Goal: Task Accomplishment & Management: Use online tool/utility

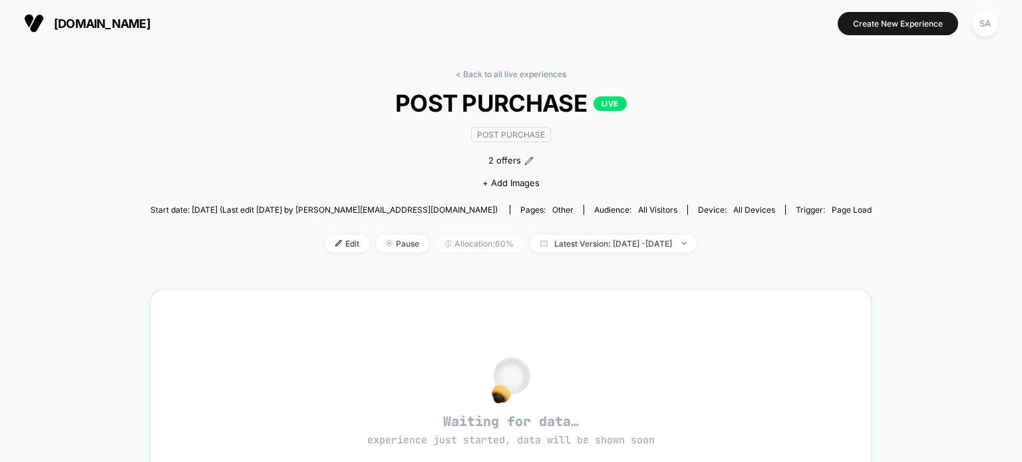
click at [470, 247] on span "Allocation: 60%" at bounding box center [480, 244] width 88 height 18
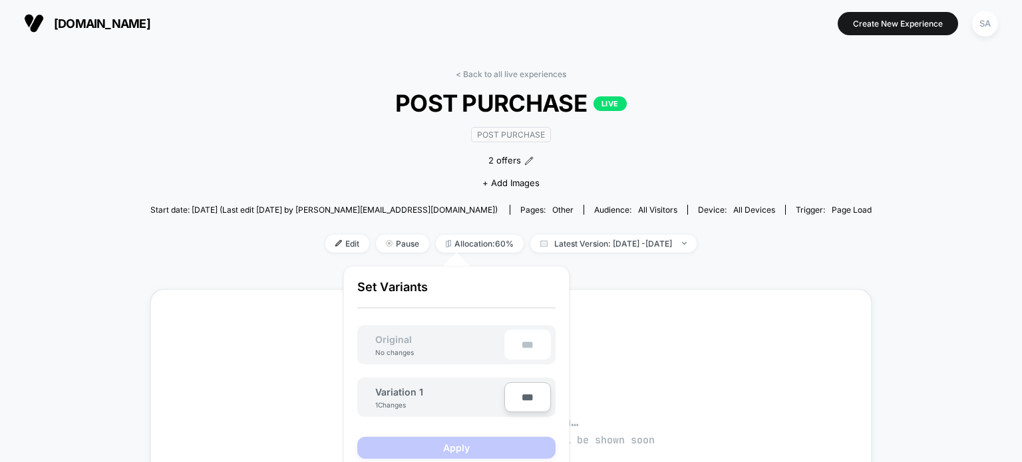
type input "***"
type input "**"
type input "***"
click at [470, 446] on button "Apply" at bounding box center [456, 448] width 198 height 22
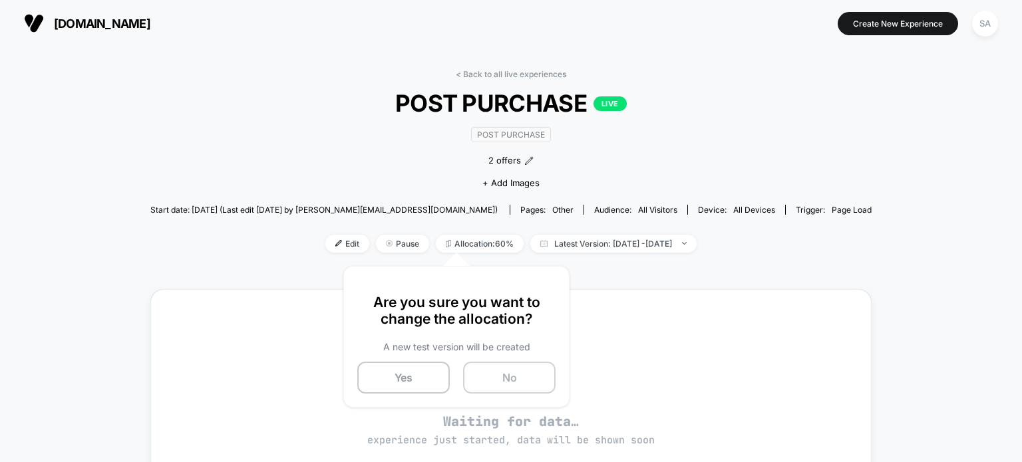
click at [508, 380] on button "No" at bounding box center [509, 378] width 92 height 32
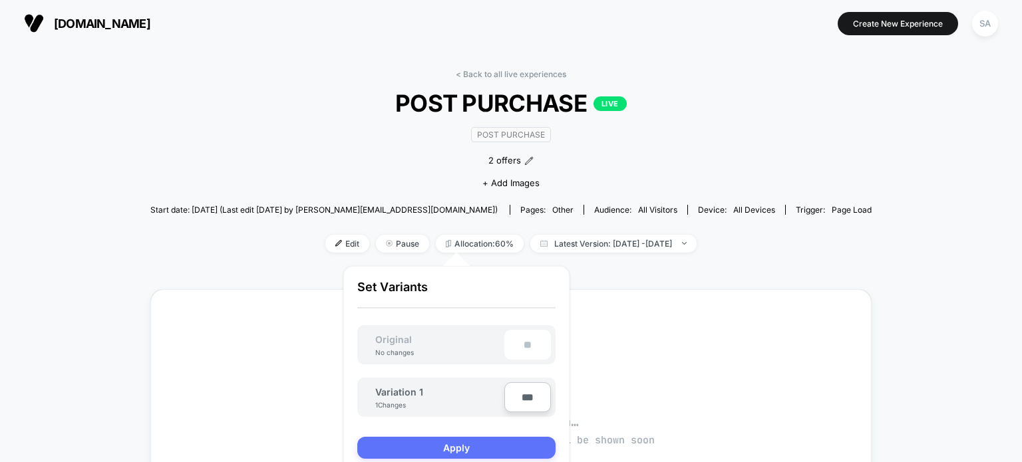
click at [415, 444] on button "Apply" at bounding box center [456, 448] width 198 height 22
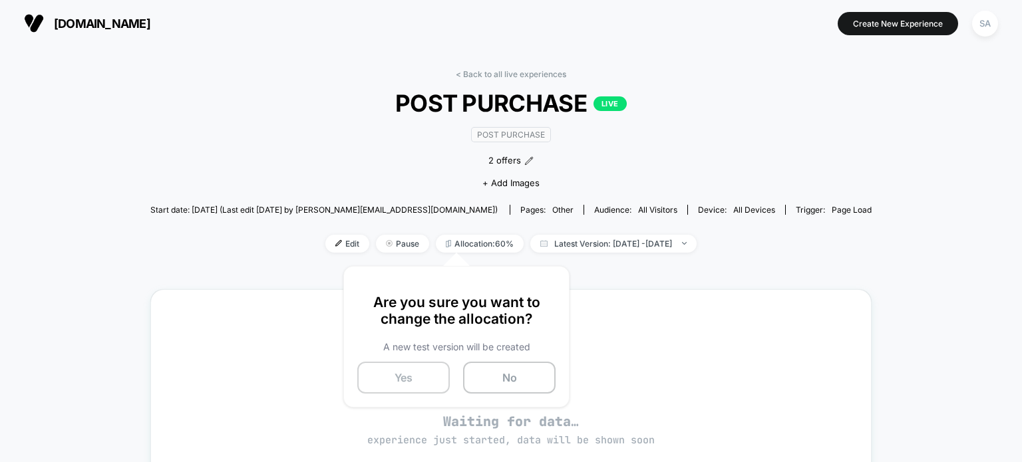
click at [387, 384] on button "Yes" at bounding box center [403, 378] width 92 height 32
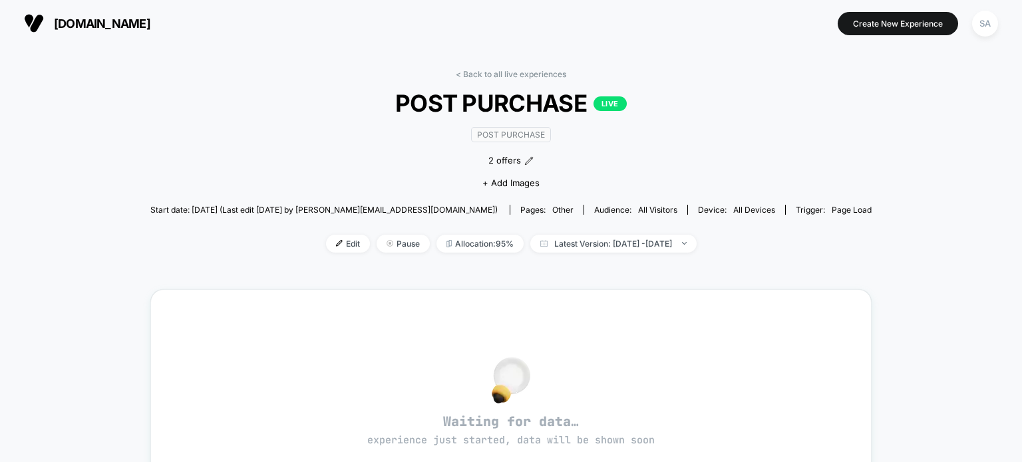
click at [43, 19] on img at bounding box center [34, 23] width 20 height 20
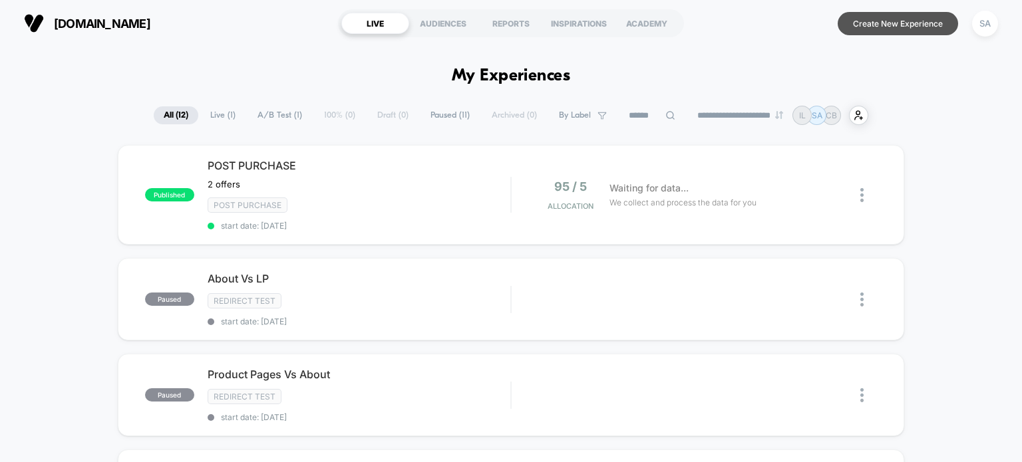
click at [880, 20] on button "Create New Experience" at bounding box center [898, 23] width 120 height 23
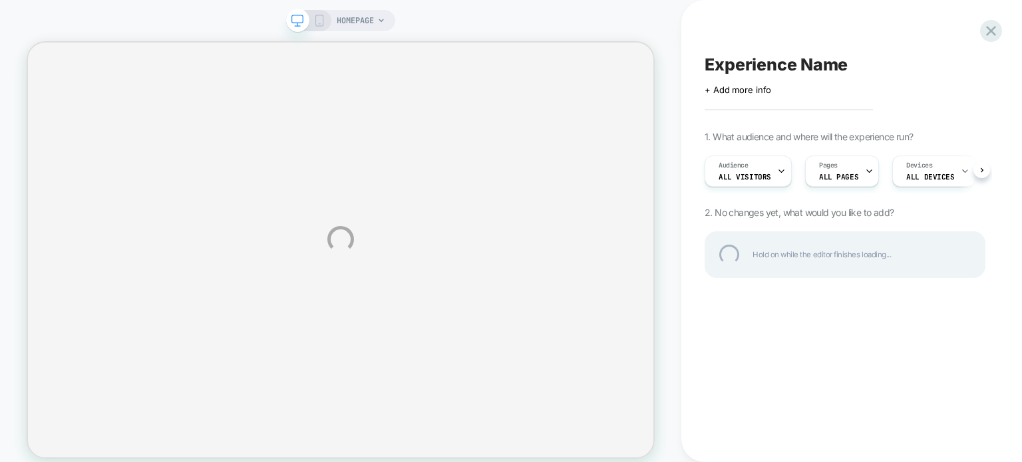
click at [319, 19] on div "HOMEPAGE Experience Name Click to edit experience details + Add more info 1. Wh…" at bounding box center [511, 239] width 1022 height 479
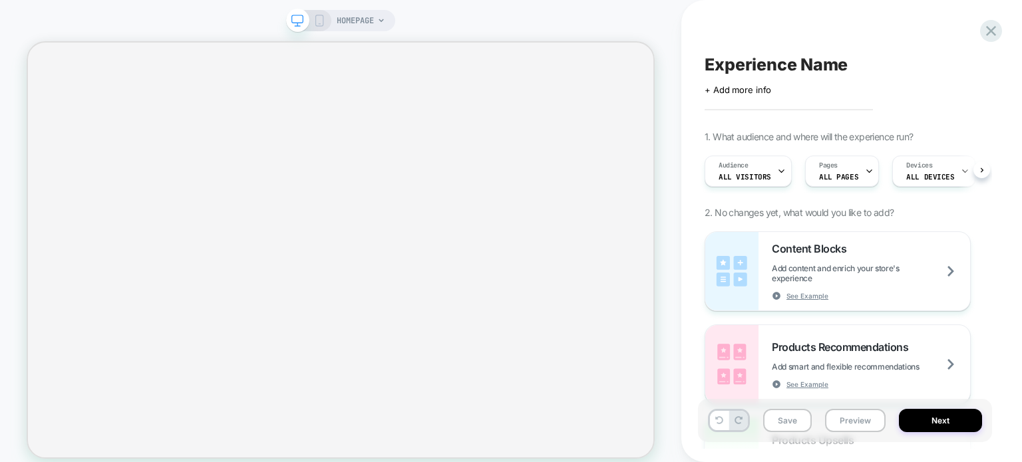
click at [316, 19] on icon at bounding box center [319, 21] width 12 height 12
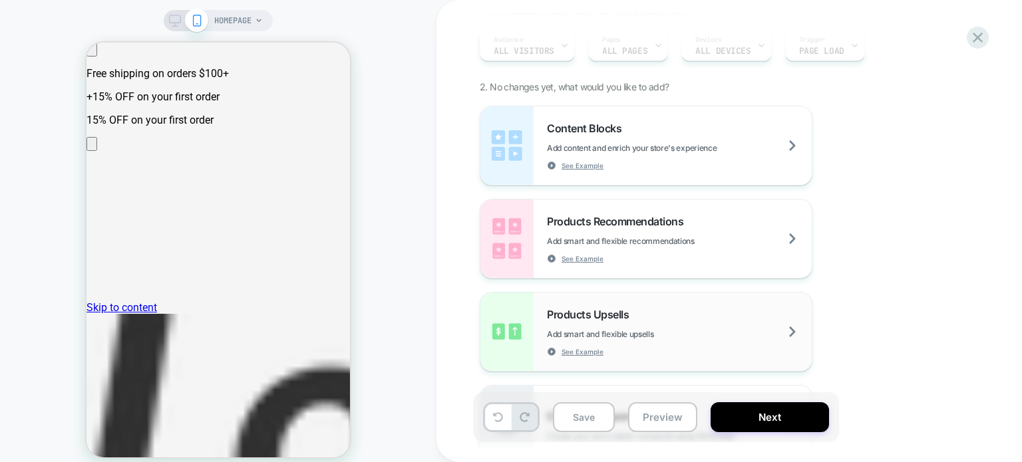
scroll to position [123, 0]
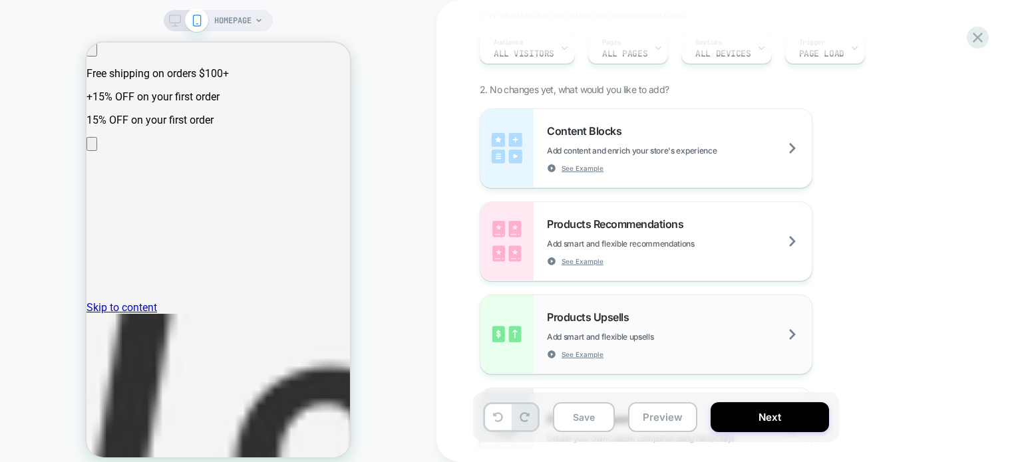
click at [658, 322] on div "Products Upsells Add smart and flexible upsells See Example" at bounding box center [679, 335] width 265 height 49
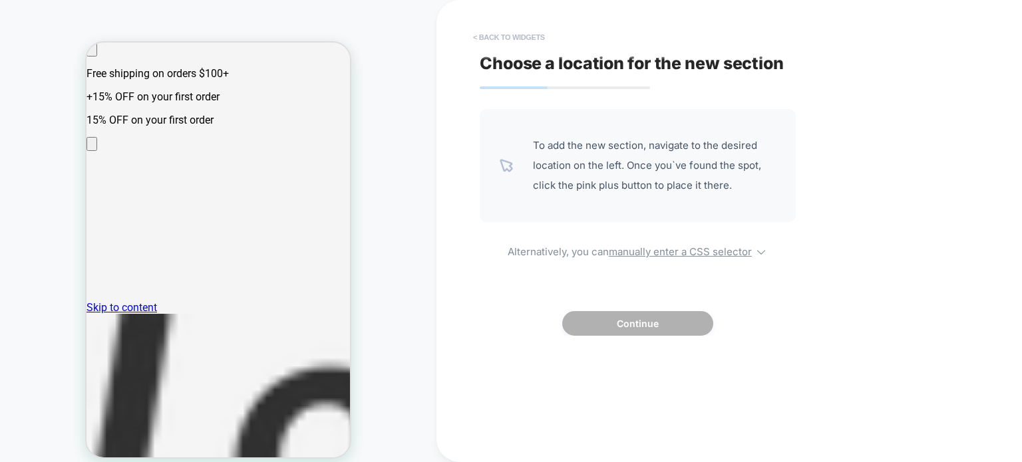
click at [486, 41] on button "< Back to widgets" at bounding box center [508, 37] width 85 height 21
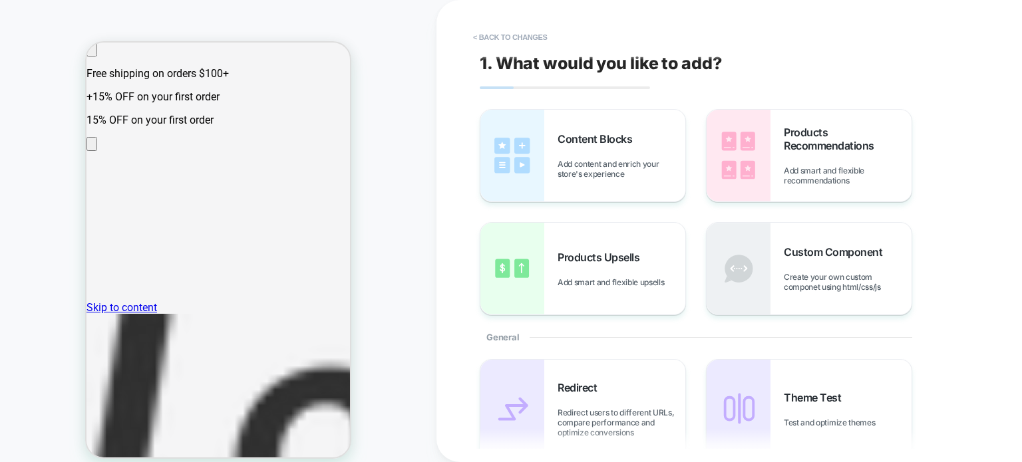
click at [581, 263] on span "Products Upsells" at bounding box center [602, 257] width 88 height 13
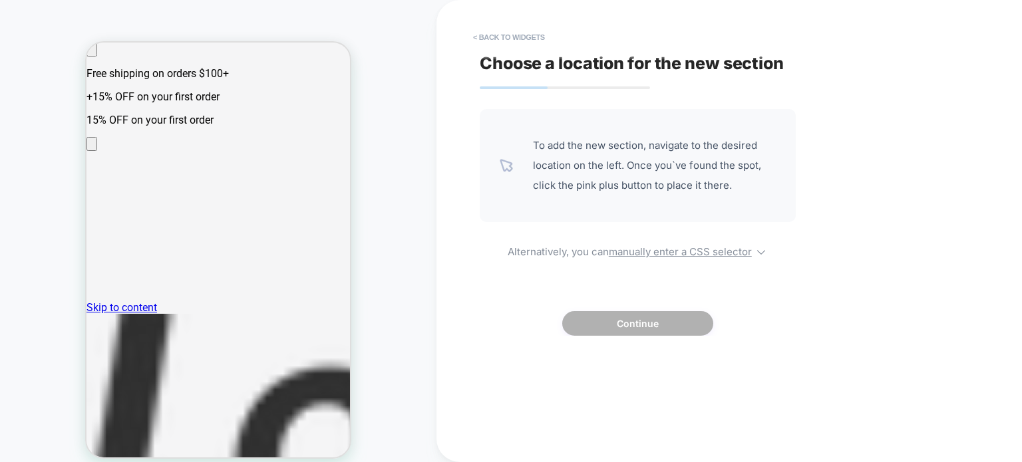
click at [611, 182] on span "To add the new section, navigate to the desired location on the left. Once you`…" at bounding box center [654, 166] width 243 height 60
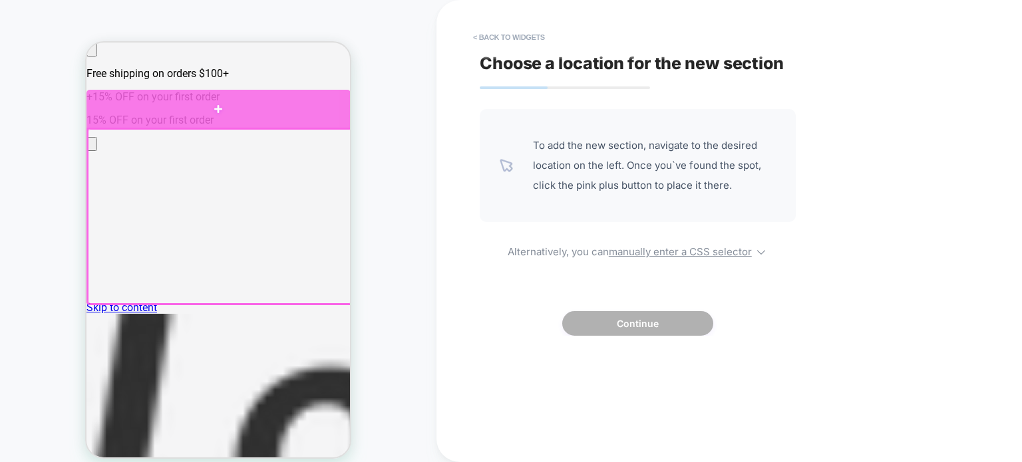
click at [265, 106] on div at bounding box center [218, 109] width 264 height 38
